Goal: Transaction & Acquisition: Obtain resource

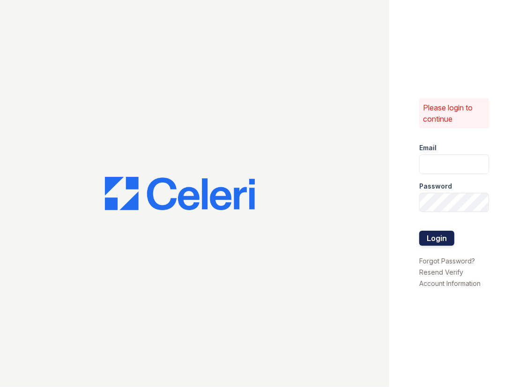
type input "jdenlinger@trinity-pm.com"
click at [435, 240] on button "Login" at bounding box center [436, 238] width 35 height 15
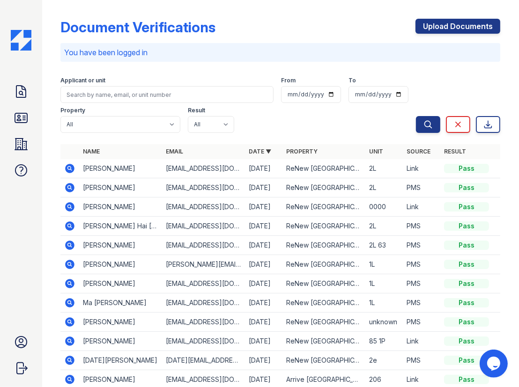
click at [64, 182] on icon at bounding box center [69, 187] width 11 height 11
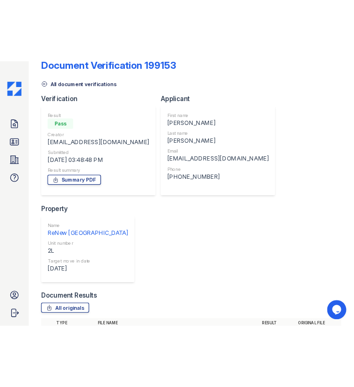
scroll to position [30, 0]
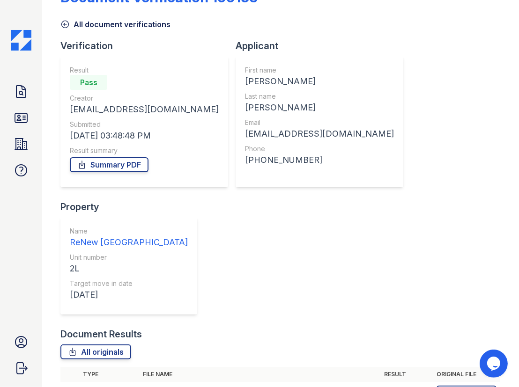
click at [235, 196] on div "Applicant First name [PERSON_NAME] Last name [PERSON_NAME] Email [EMAIL_ADDRESS…" at bounding box center [322, 119] width 175 height 161
click at [464, 386] on link "Download" at bounding box center [466, 393] width 60 height 15
drag, startPoint x: 22, startPoint y: 94, endPoint x: 29, endPoint y: 99, distance: 9.0
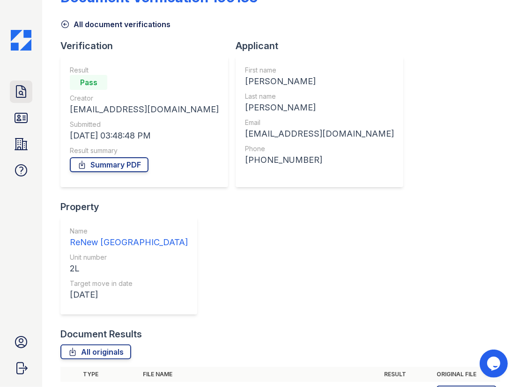
click at [22, 94] on icon at bounding box center [21, 91] width 15 height 15
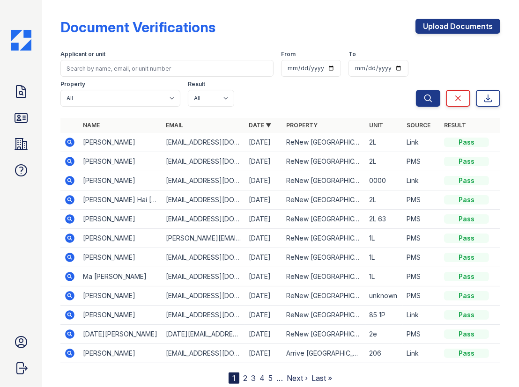
click at [71, 139] on icon at bounding box center [70, 142] width 9 height 9
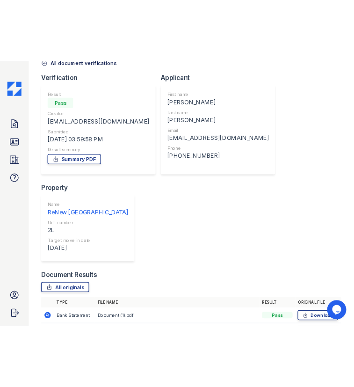
scroll to position [52, 0]
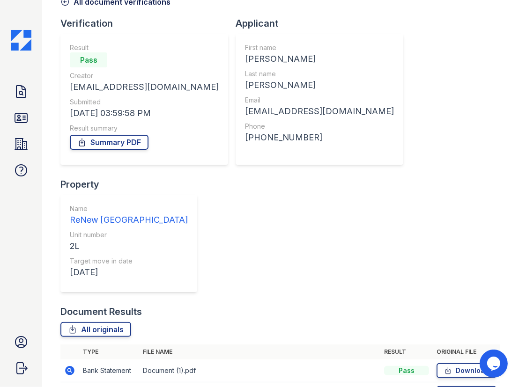
drag, startPoint x: 456, startPoint y: 244, endPoint x: 454, endPoint y: 239, distance: 6.1
click at [457, 363] on link "Download" at bounding box center [466, 370] width 60 height 15
